Goal: Task Accomplishment & Management: Manage account settings

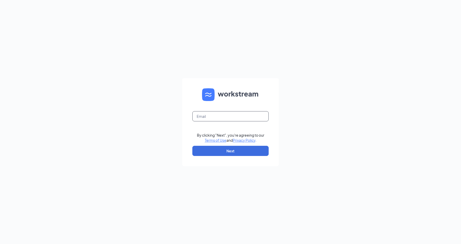
click at [221, 121] on input "text" at bounding box center [230, 116] width 76 height 10
type input "[EMAIL_ADDRESS][DOMAIN_NAME]"
click at [232, 153] on button "Next" at bounding box center [230, 151] width 76 height 10
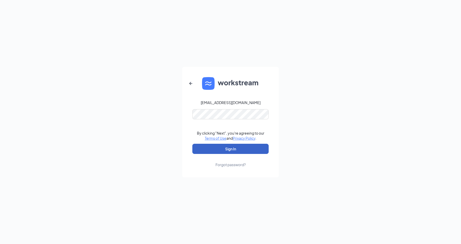
click at [235, 147] on button "Sign In" at bounding box center [230, 149] width 76 height 10
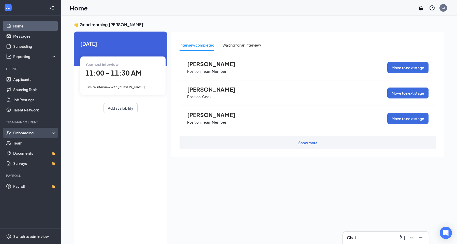
click at [19, 132] on div "Onboarding" at bounding box center [32, 132] width 39 height 5
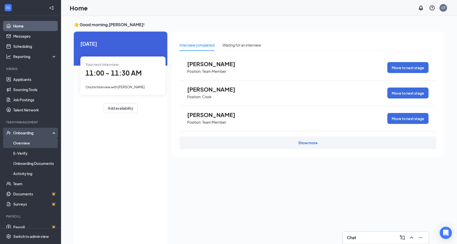
click at [29, 143] on link "Overview" at bounding box center [35, 143] width 44 height 10
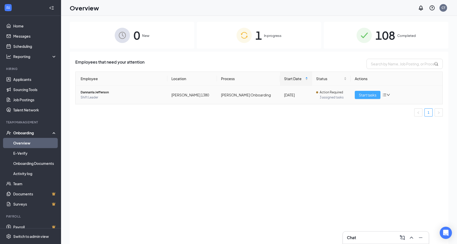
click at [363, 97] on span "Start tasks" at bounding box center [368, 95] width 18 height 6
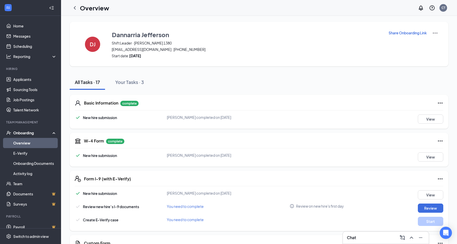
click at [29, 141] on link "Overview" at bounding box center [35, 143] width 44 height 10
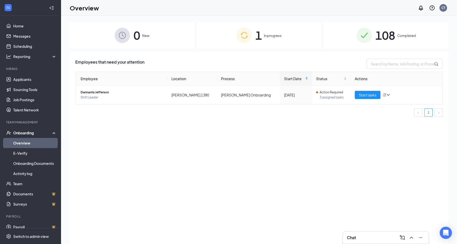
click at [23, 130] on div "Onboarding" at bounding box center [32, 132] width 39 height 5
